Goal: Complete application form

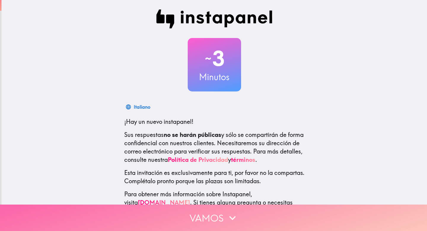
click at [229, 221] on icon "button" at bounding box center [232, 217] width 13 height 13
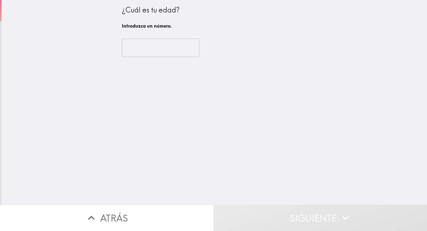
click at [152, 47] on input "number" at bounding box center [160, 48] width 77 height 18
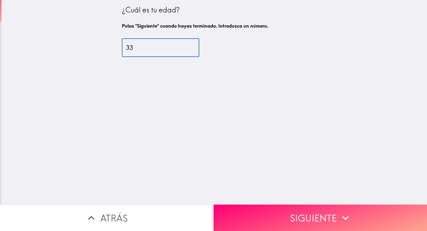
type input "33"
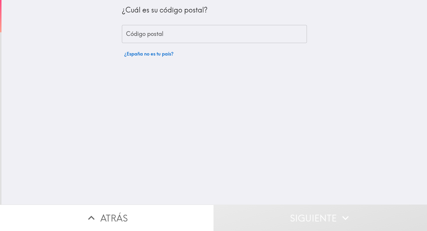
click at [180, 24] on div "¿Cuál es su código postal? Código postal Código postal ¿España no es tu país?" at bounding box center [214, 30] width 185 height 60
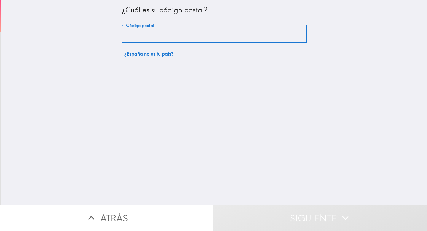
click at [174, 39] on input "Código postal" at bounding box center [214, 34] width 185 height 18
type input "08016"
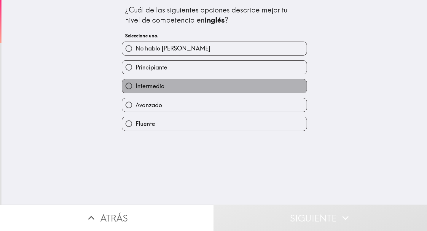
click at [163, 89] on span "Intermedio" at bounding box center [150, 86] width 29 height 8
click at [136, 89] on input "Intermedio" at bounding box center [128, 85] width 13 height 13
radio input "true"
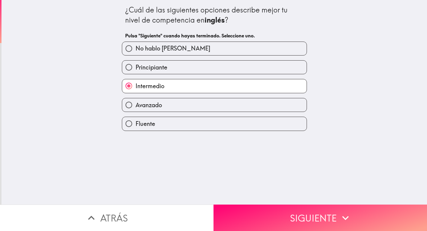
click at [172, 107] on label "Avanzado" at bounding box center [214, 104] width 185 height 13
click at [136, 107] on input "Avanzado" at bounding box center [128, 104] width 13 height 13
radio input "true"
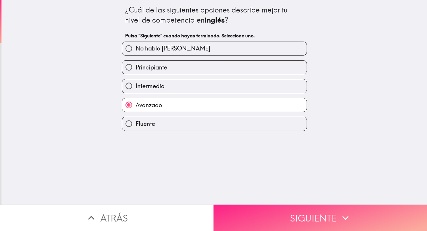
click at [325, 221] on button "Siguiente" at bounding box center [321, 218] width 214 height 26
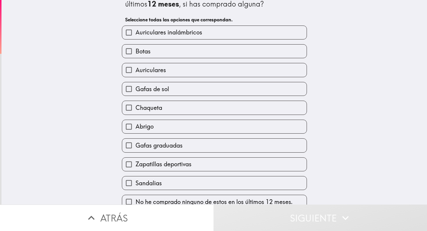
scroll to position [20, 0]
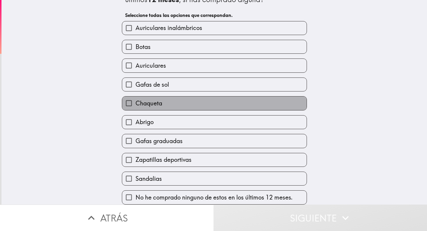
click at [208, 106] on label "Chaqueta" at bounding box center [214, 102] width 185 height 13
click at [136, 106] on input "Chaqueta" at bounding box center [128, 102] width 13 height 13
checkbox input "true"
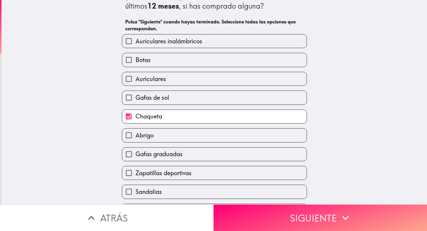
scroll to position [27, 0]
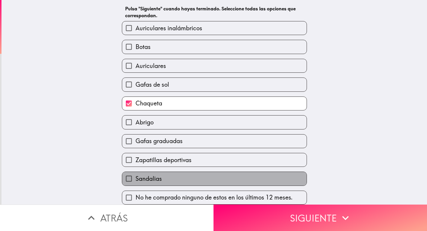
click at [194, 175] on label "Sandalias" at bounding box center [214, 178] width 185 height 13
click at [136, 175] on input "Sandalias" at bounding box center [128, 178] width 13 height 13
checkbox input "true"
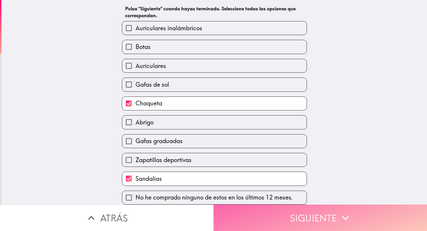
click at [255, 217] on button "Siguiente" at bounding box center [321, 218] width 214 height 26
